Goal: Transaction & Acquisition: Purchase product/service

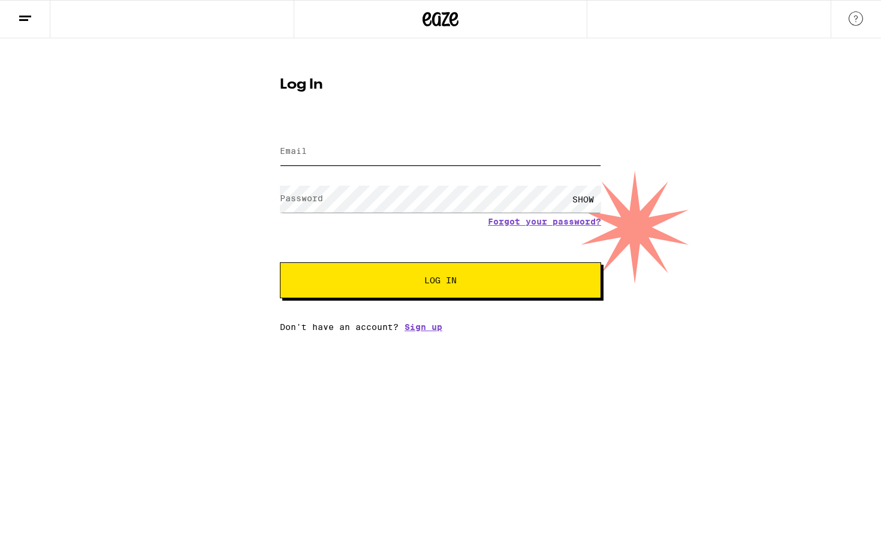
click at [523, 153] on input "Email" at bounding box center [440, 151] width 321 height 27
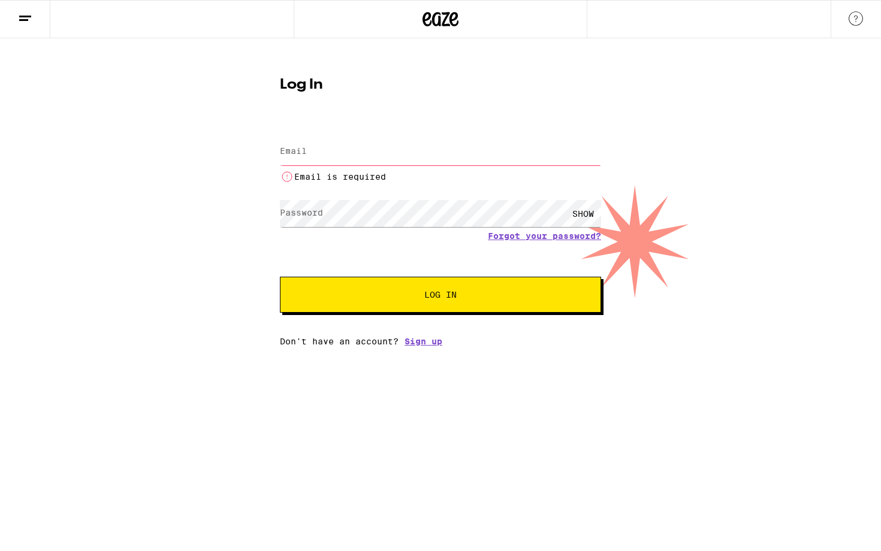
type input "[EMAIL_ADDRESS][DOMAIN_NAME]"
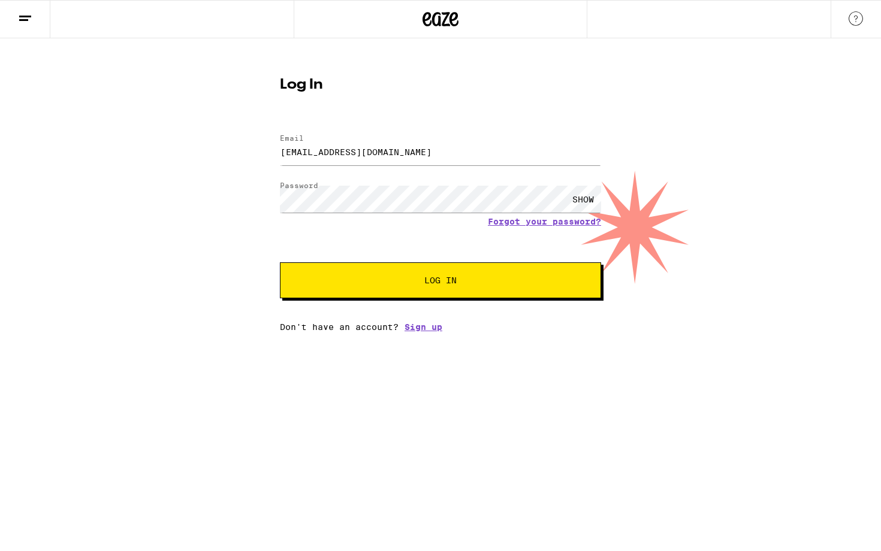
click at [418, 283] on span "Log In" at bounding box center [440, 280] width 224 height 8
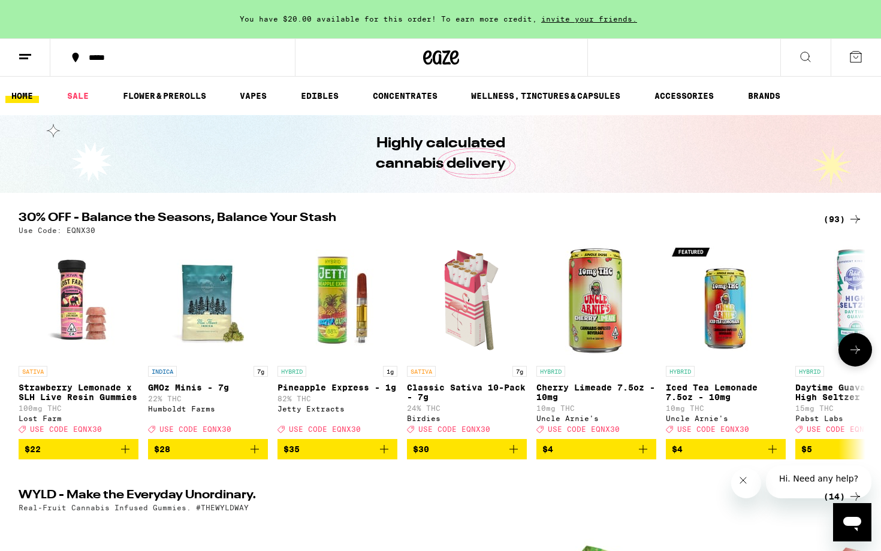
click at [856, 357] on icon at bounding box center [855, 350] width 14 height 14
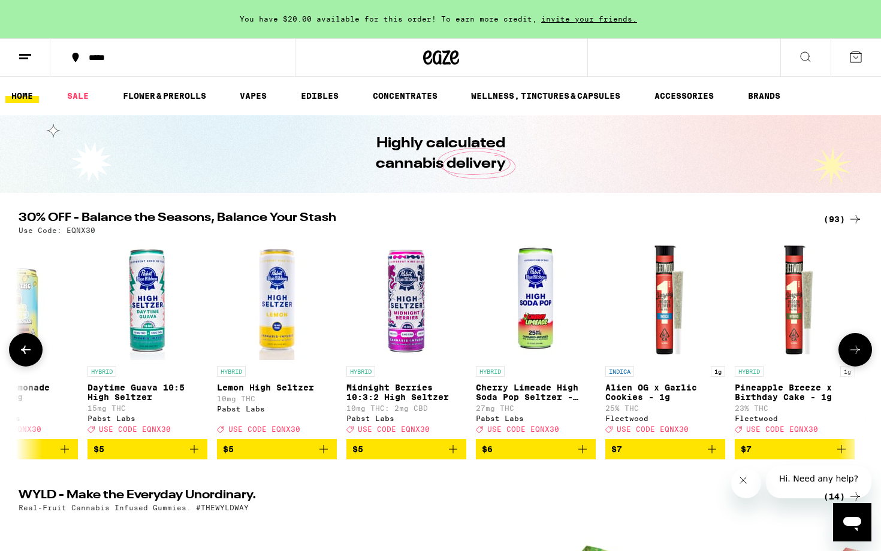
scroll to position [0, 713]
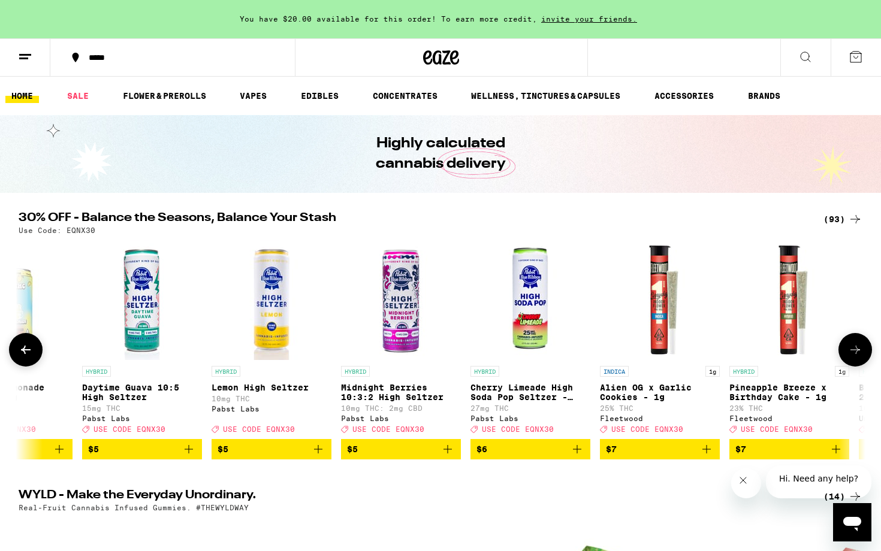
click at [856, 357] on icon at bounding box center [855, 350] width 14 height 14
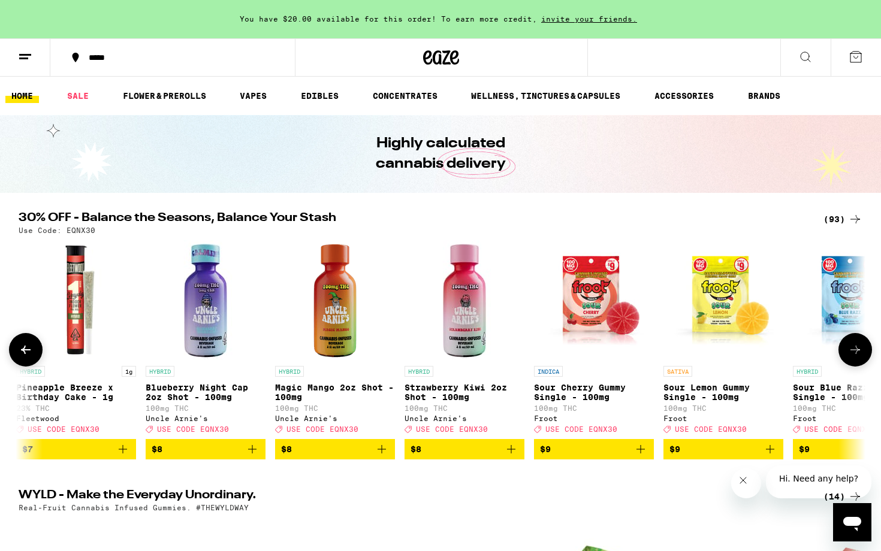
click at [856, 357] on icon at bounding box center [855, 350] width 14 height 14
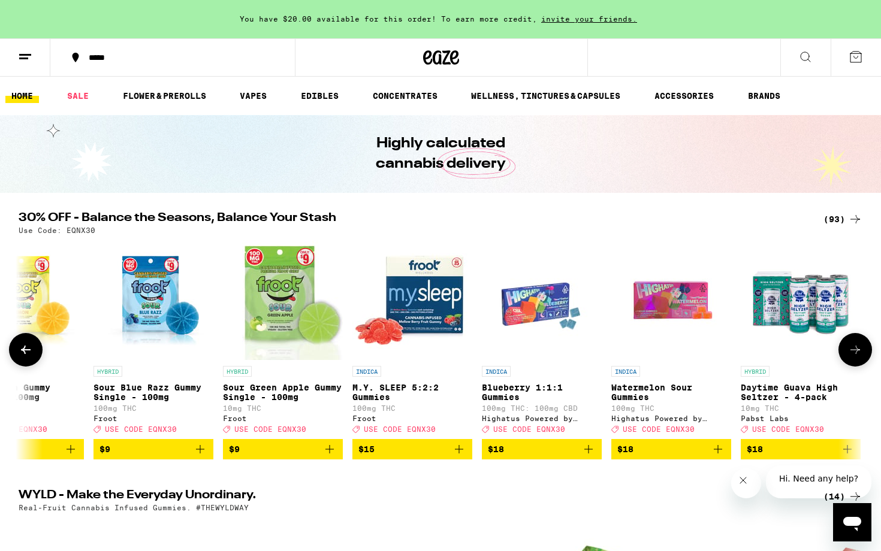
click at [856, 357] on icon at bounding box center [855, 350] width 14 height 14
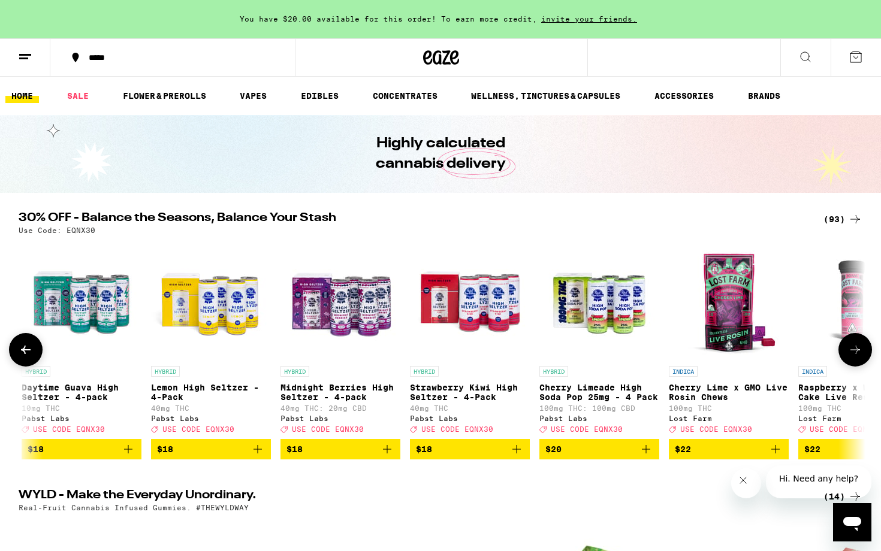
click at [856, 357] on icon at bounding box center [855, 350] width 14 height 14
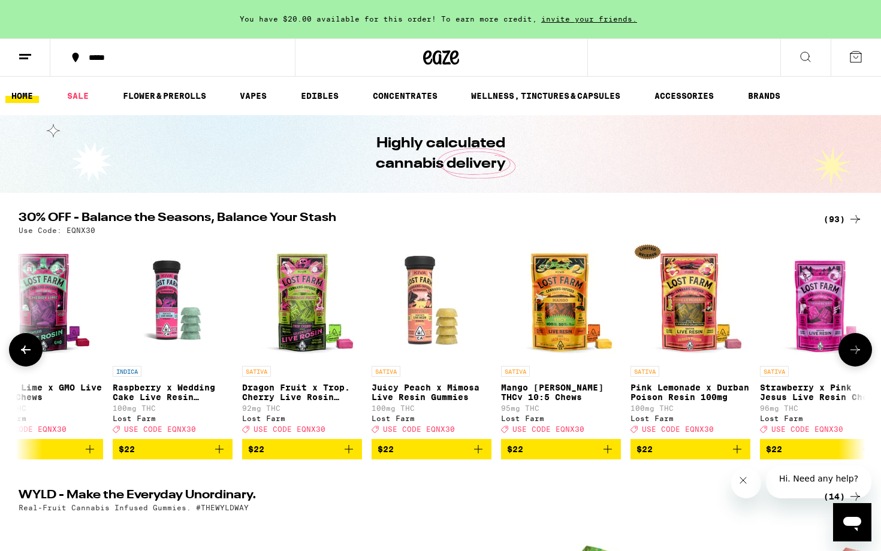
click at [856, 357] on icon at bounding box center [855, 350] width 14 height 14
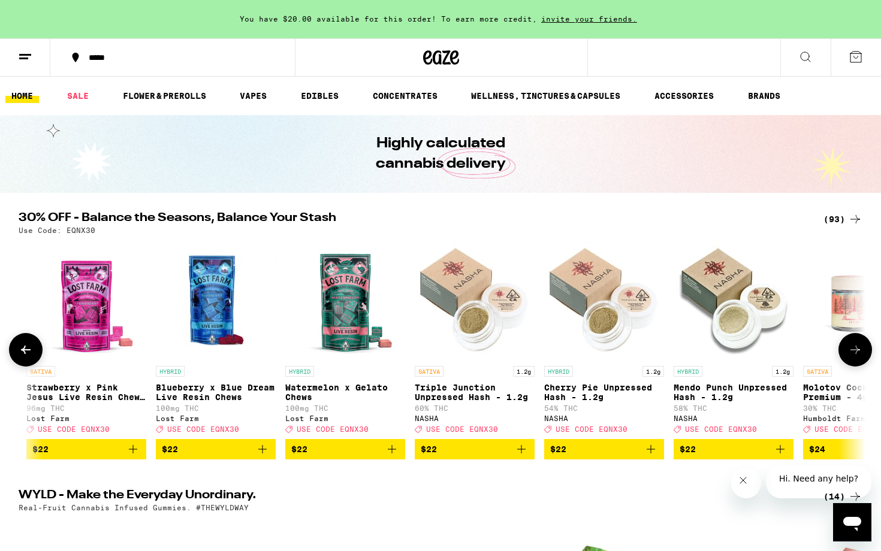
click at [856, 357] on icon at bounding box center [855, 350] width 14 height 14
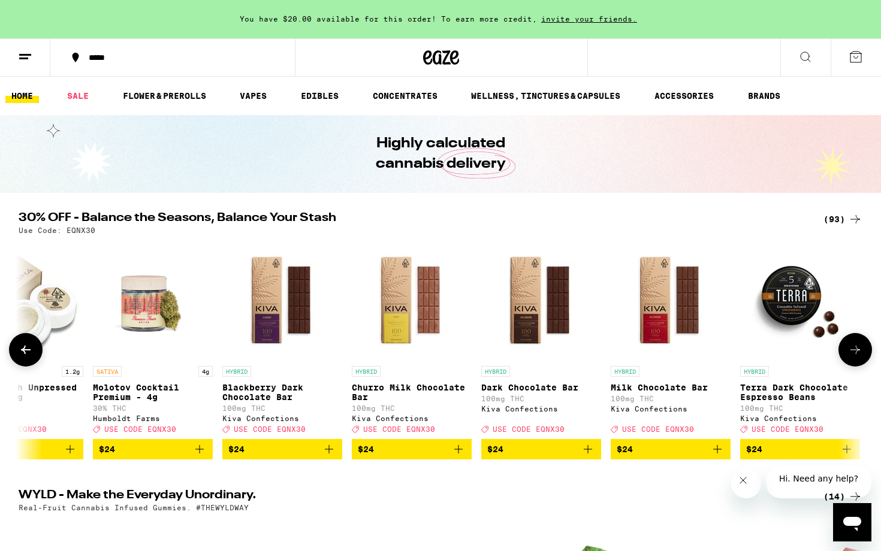
scroll to position [0, 4977]
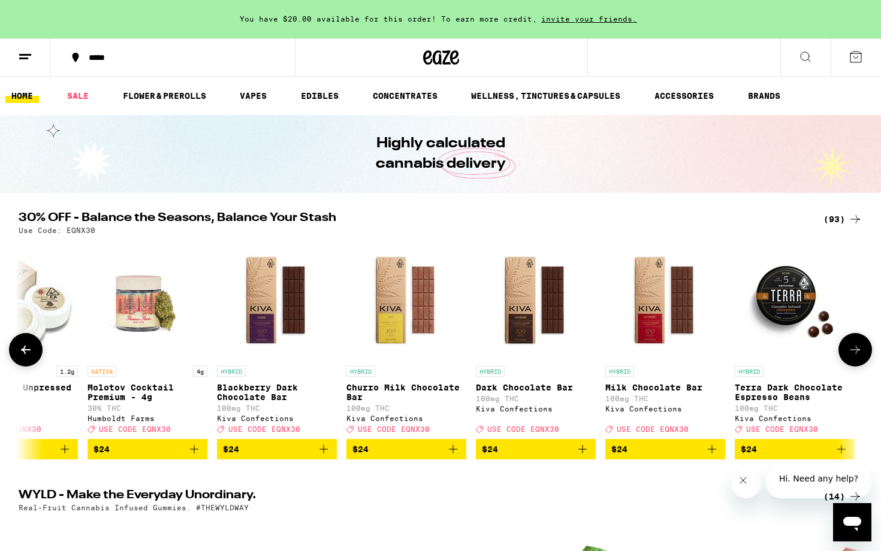
click at [856, 357] on icon at bounding box center [855, 350] width 14 height 14
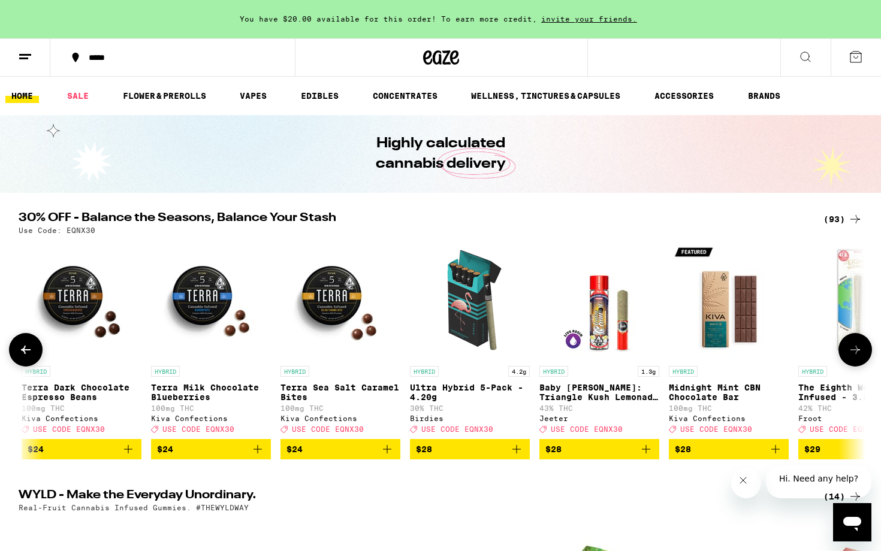
click at [856, 357] on icon at bounding box center [855, 350] width 14 height 14
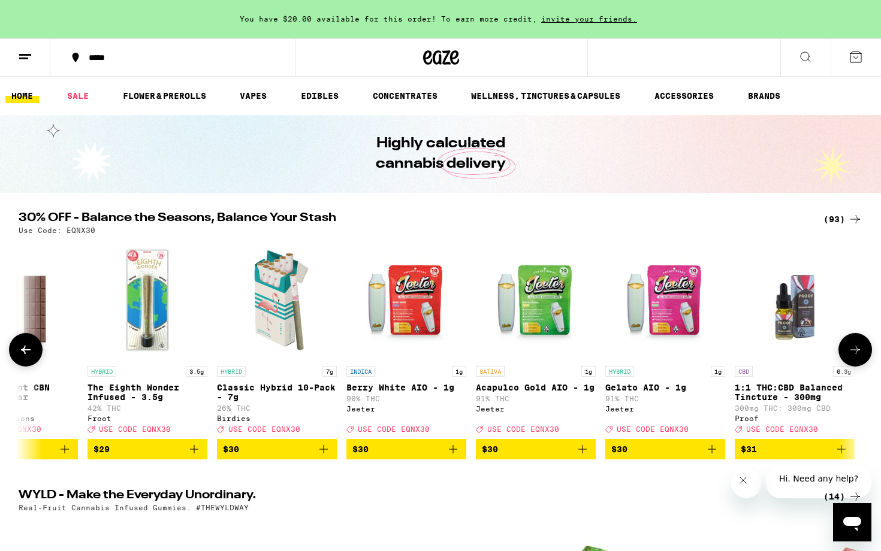
scroll to position [0, 6403]
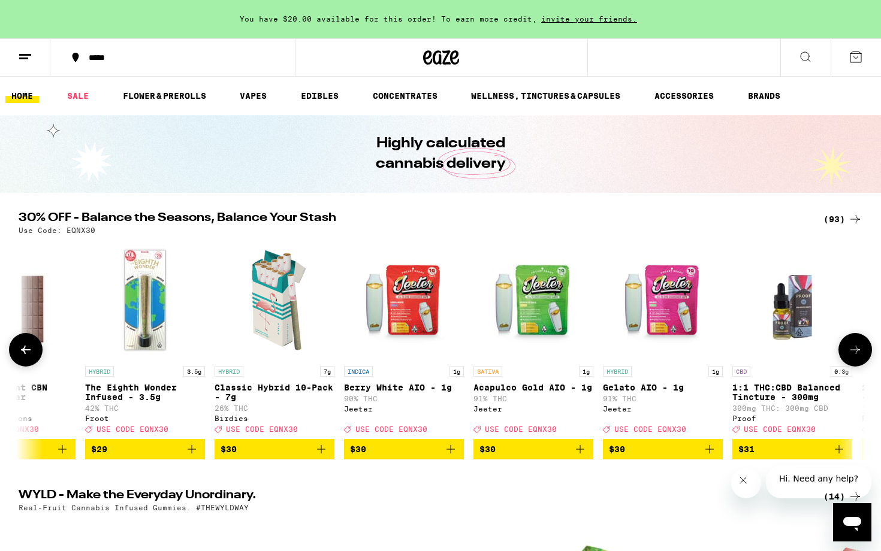
click at [856, 357] on icon at bounding box center [855, 350] width 14 height 14
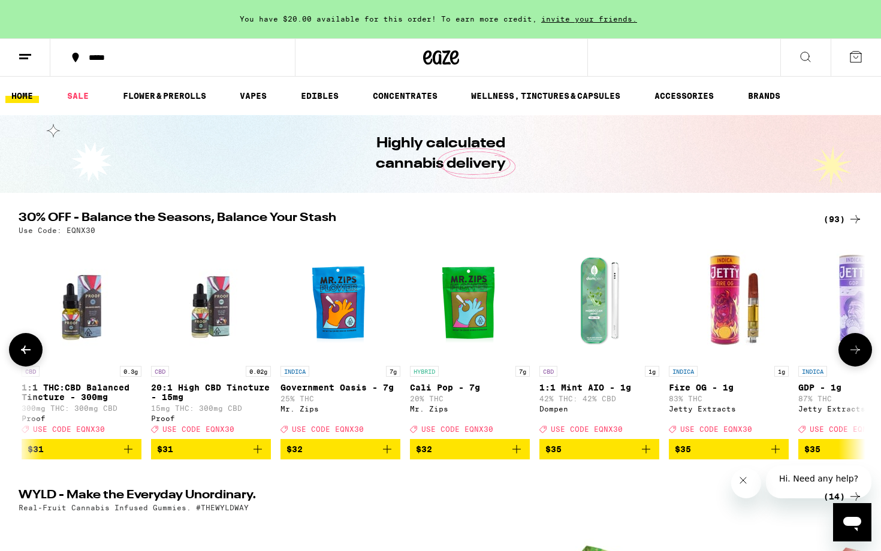
scroll to position [0, 7116]
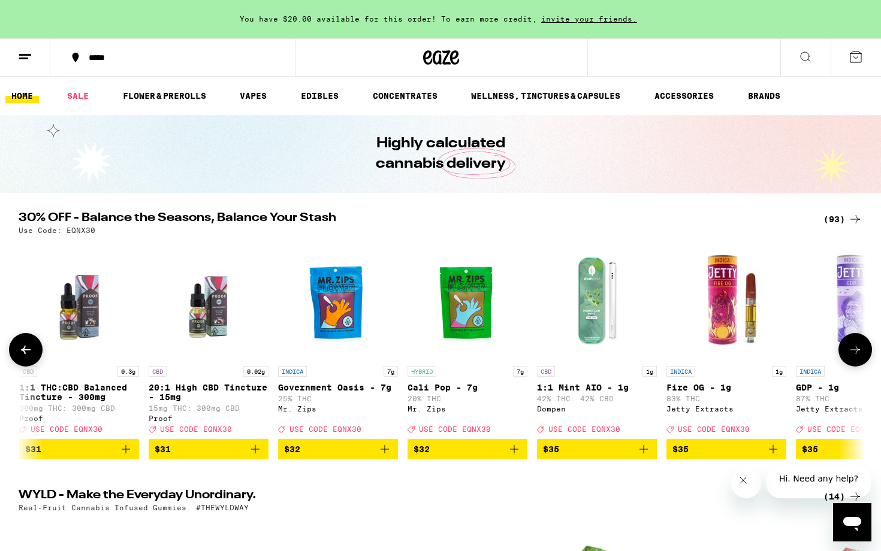
click at [856, 357] on icon at bounding box center [855, 350] width 14 height 14
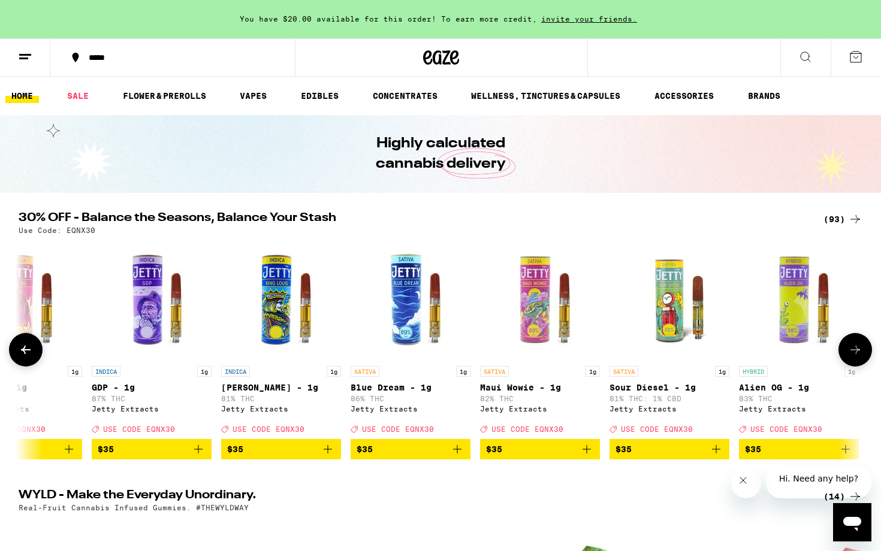
scroll to position [0, 7829]
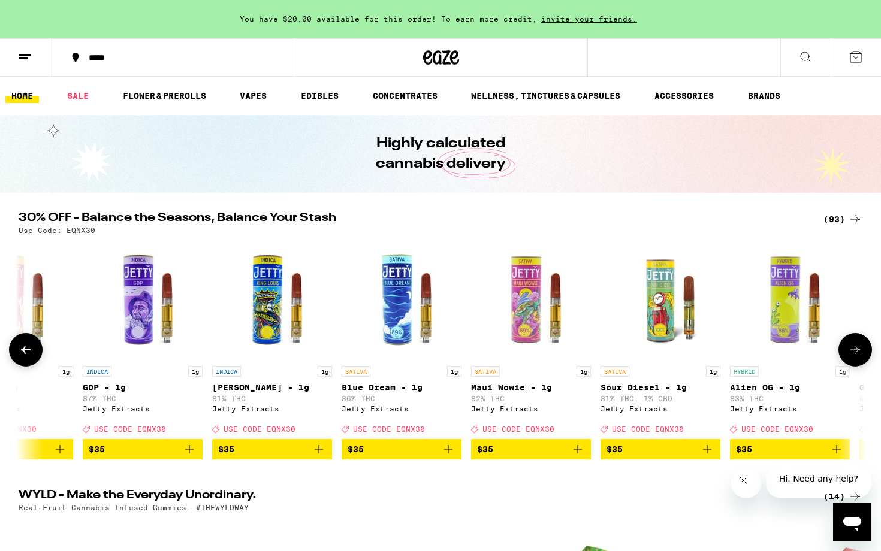
click at [856, 357] on icon at bounding box center [855, 350] width 14 height 14
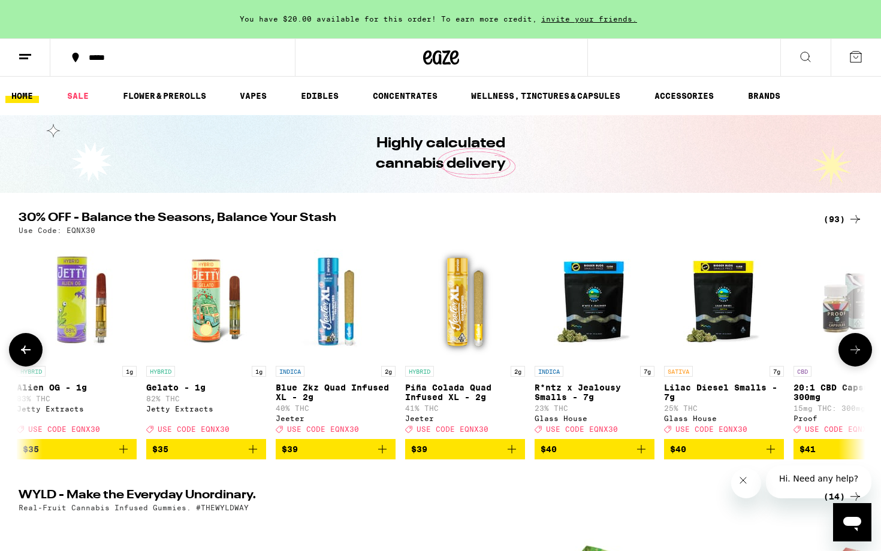
click at [856, 357] on icon at bounding box center [855, 350] width 14 height 14
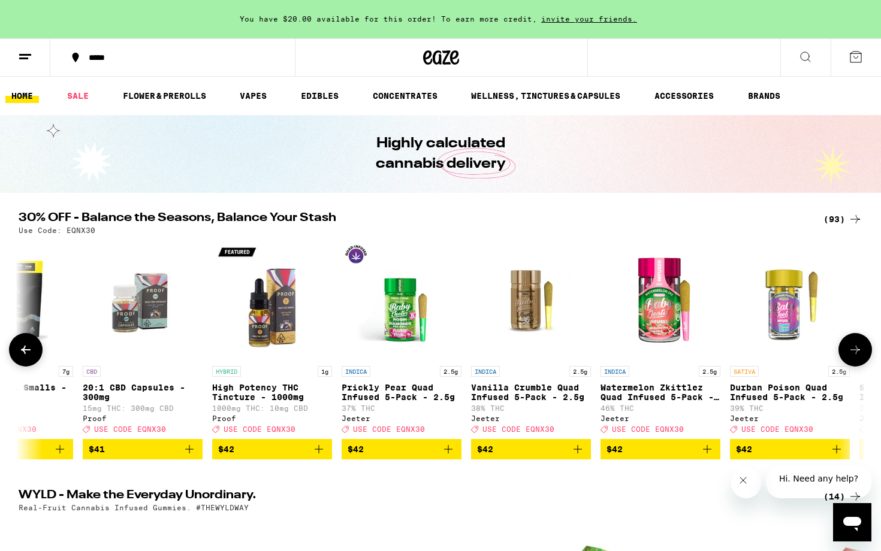
scroll to position [0, 9254]
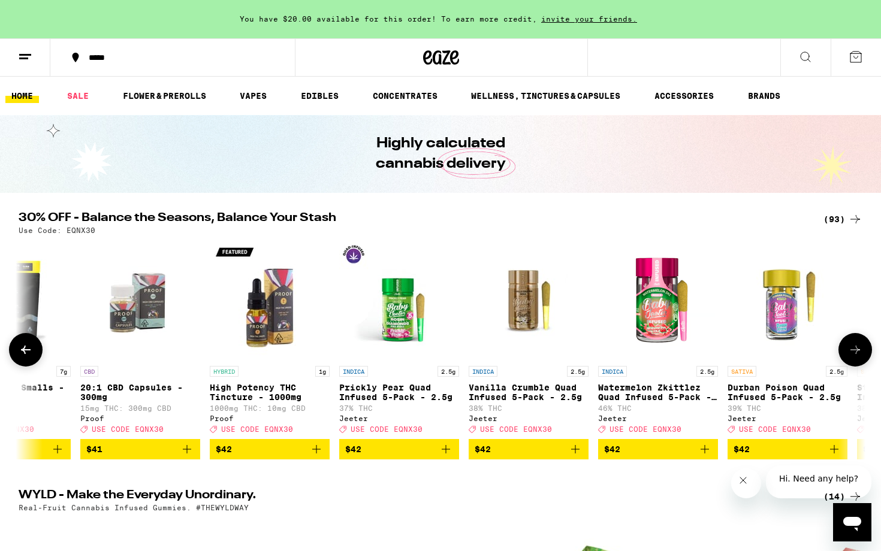
click at [34, 347] on button at bounding box center [26, 350] width 34 height 34
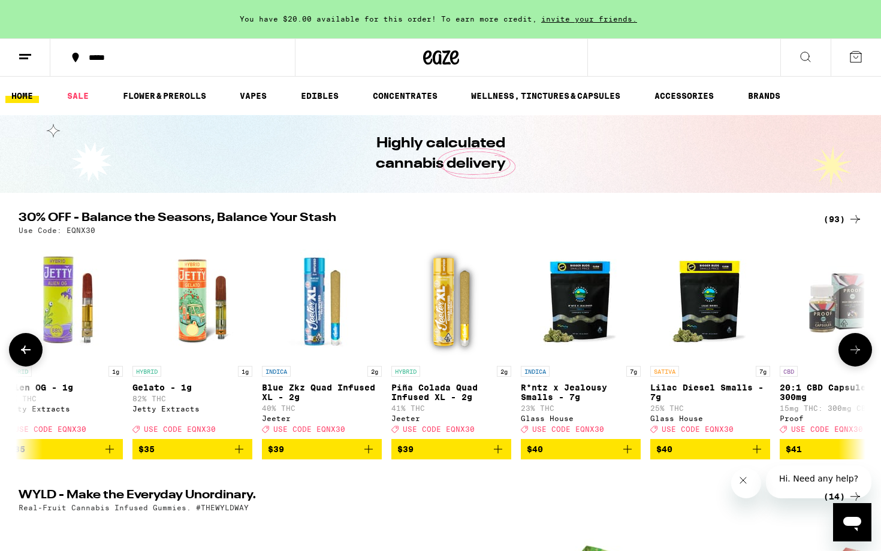
scroll to position [0, 8541]
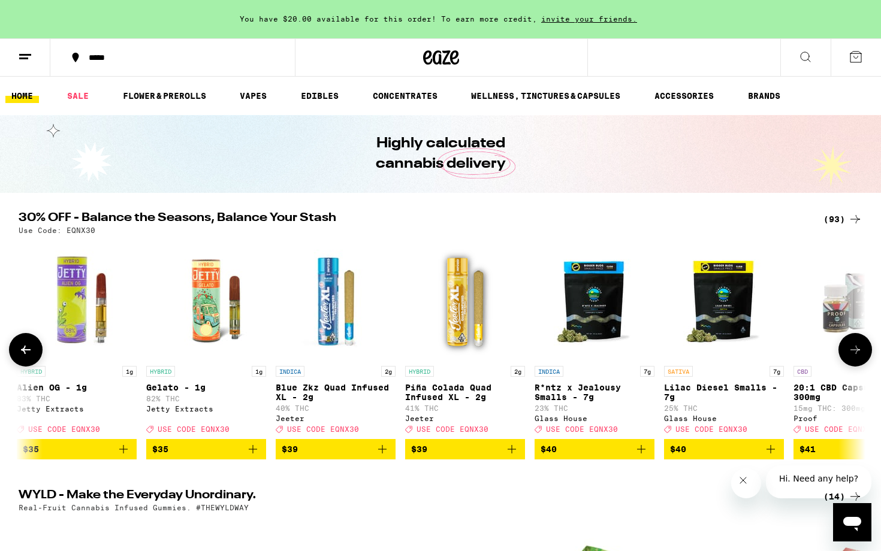
click at [34, 347] on button at bounding box center [26, 350] width 34 height 34
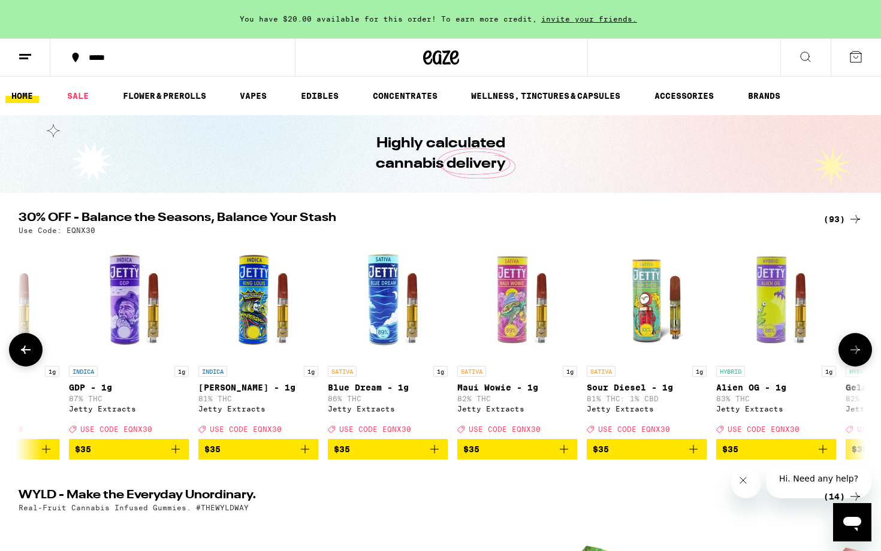
scroll to position [0, 7829]
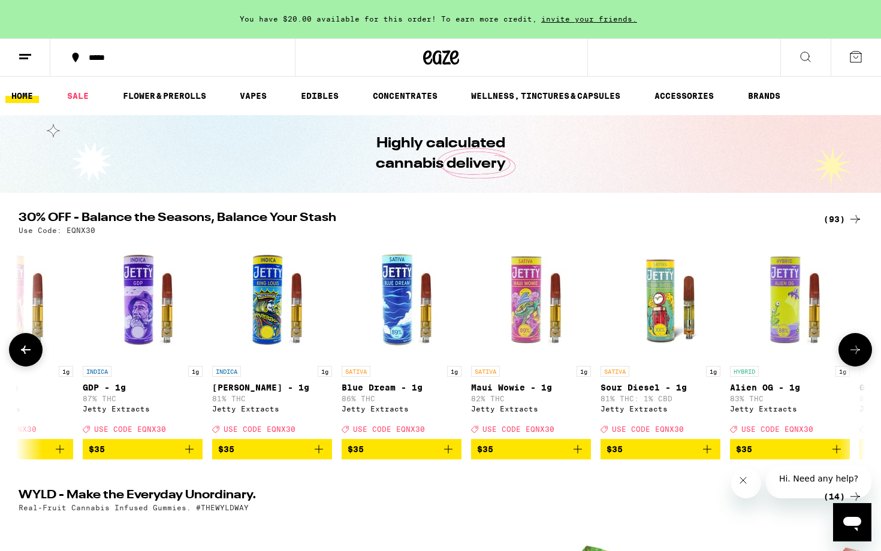
click at [852, 349] on icon at bounding box center [855, 350] width 14 height 14
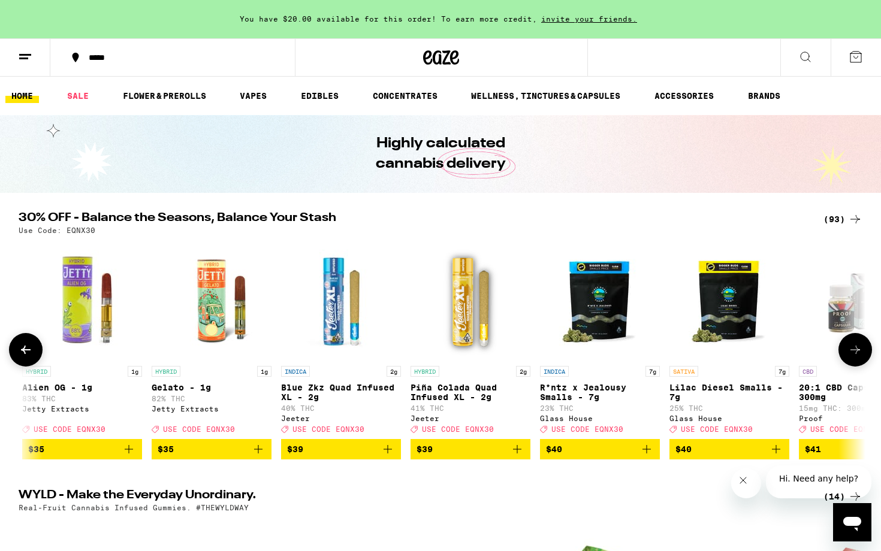
click at [852, 349] on icon at bounding box center [855, 350] width 14 height 14
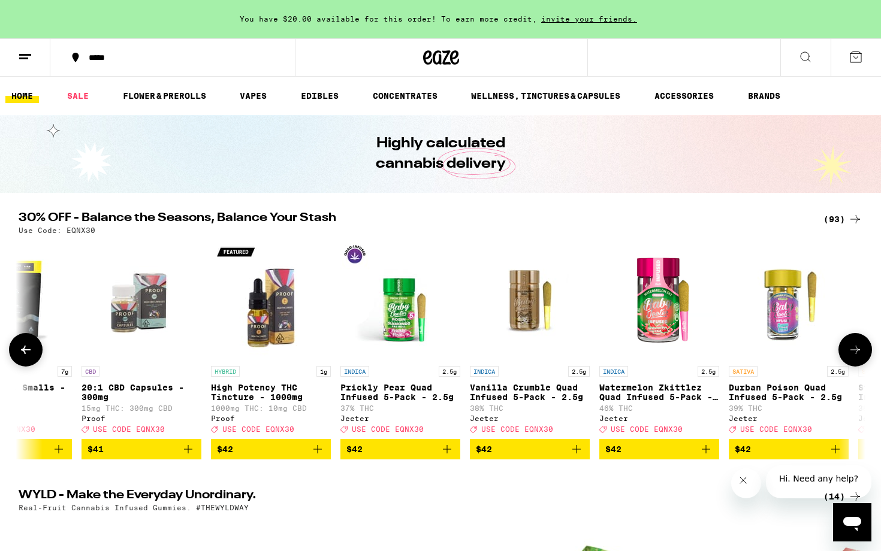
scroll to position [0, 9254]
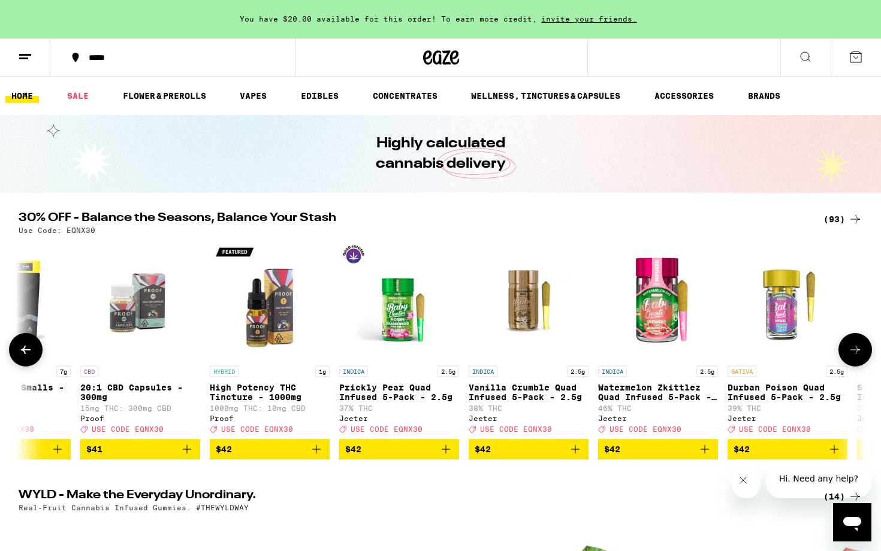
click at [852, 349] on icon at bounding box center [855, 350] width 14 height 14
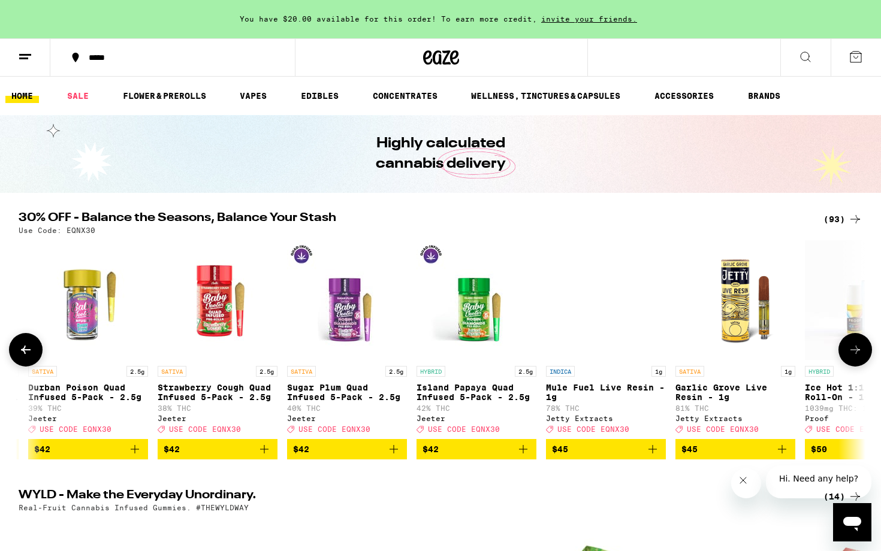
click at [852, 349] on icon at bounding box center [855, 350] width 14 height 14
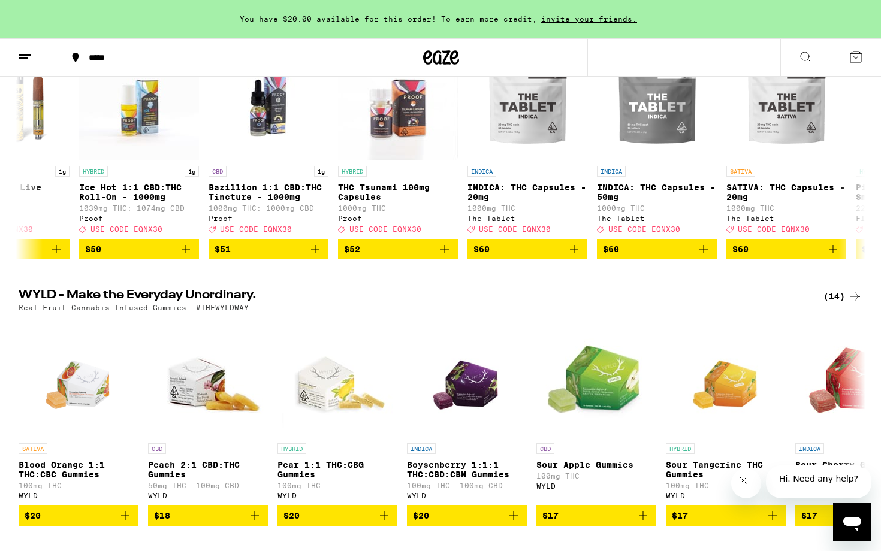
scroll to position [0, 0]
